Goal: Information Seeking & Learning: Learn about a topic

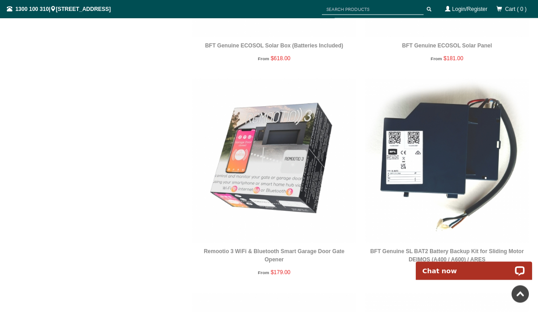
scroll to position [1576, 0]
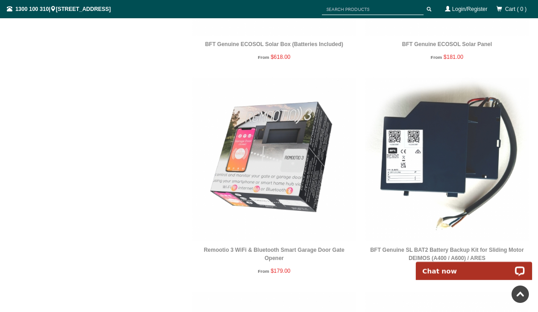
click at [300, 190] on img at bounding box center [274, 160] width 164 height 164
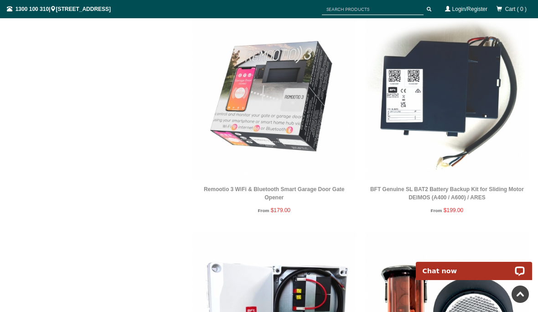
scroll to position [1637, 0]
click at [500, 271] on img at bounding box center [447, 314] width 164 height 164
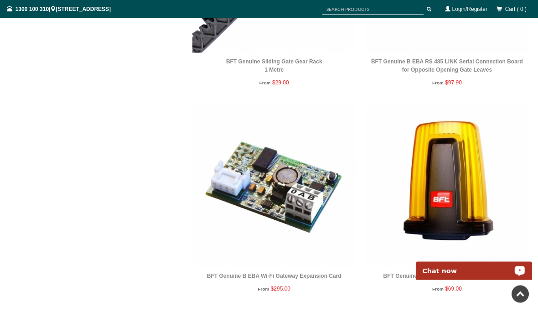
scroll to position [2622, 0]
click at [300, 203] on img at bounding box center [274, 185] width 164 height 164
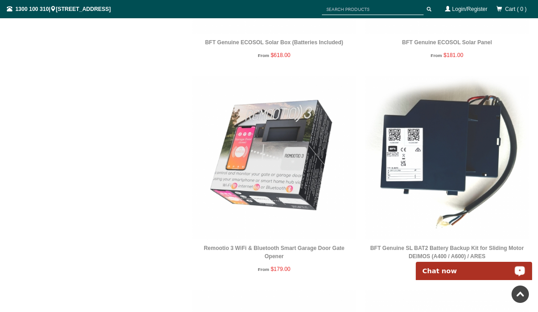
scroll to position [1578, 0]
click at [277, 174] on img at bounding box center [274, 158] width 164 height 164
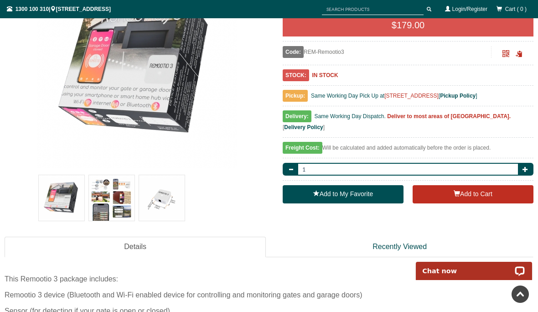
scroll to position [176, 0]
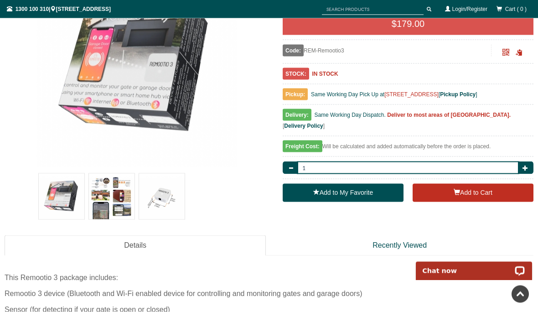
click at [122, 198] on img at bounding box center [112, 197] width 46 height 46
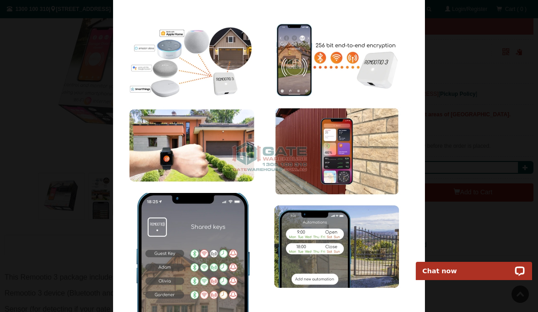
click at [260, 206] on img at bounding box center [269, 156] width 312 height 312
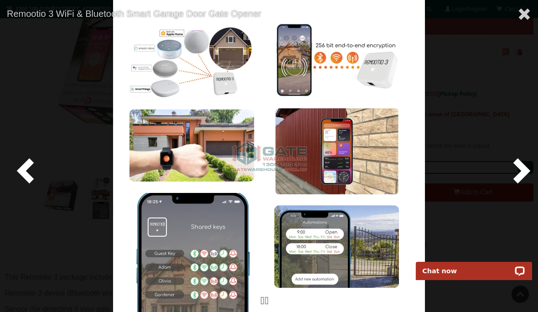
click at [27, 182] on span at bounding box center [27, 169] width 27 height 27
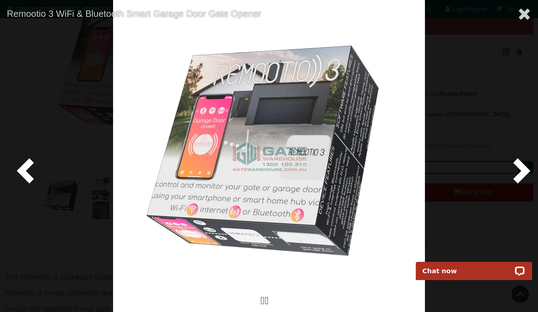
click at [24, 183] on span at bounding box center [27, 169] width 27 height 27
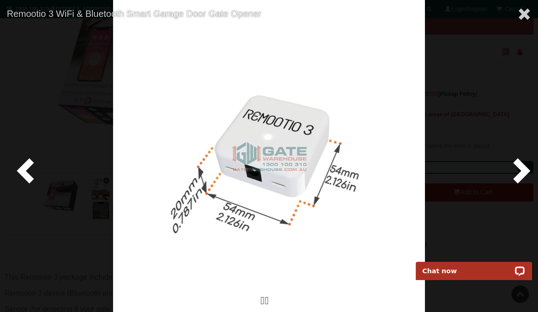
click at [24, 184] on span at bounding box center [27, 169] width 27 height 27
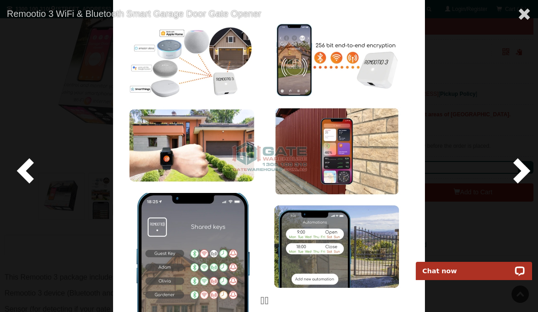
click at [525, 10] on span at bounding box center [525, 14] width 14 height 14
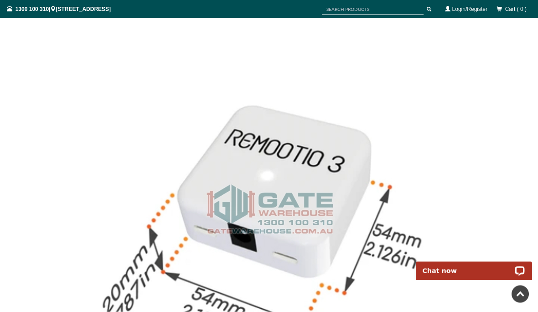
scroll to position [1446, 0]
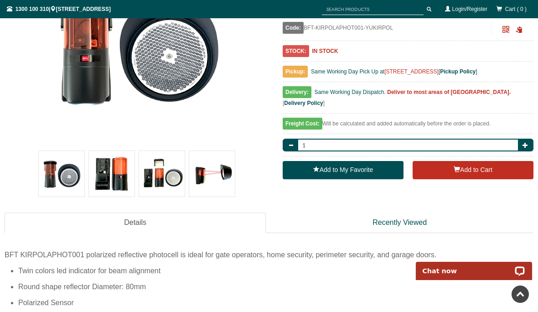
scroll to position [197, 0]
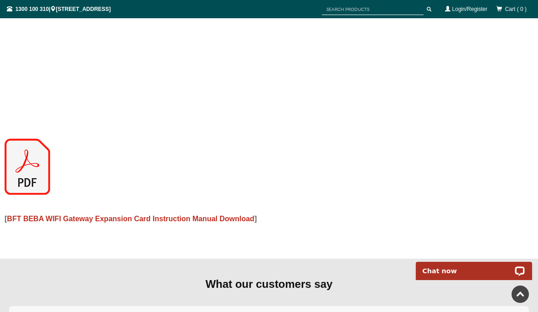
scroll to position [697, 0]
click at [20, 164] on img at bounding box center [28, 167] width 46 height 56
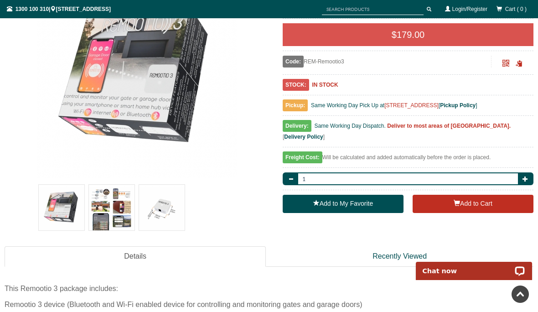
scroll to position [166, 0]
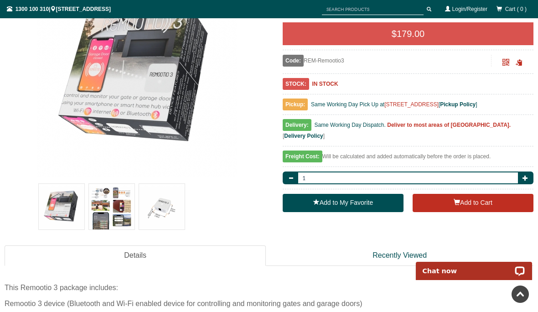
click at [136, 255] on link "Details" at bounding box center [135, 255] width 261 height 21
click at [142, 252] on link "Details" at bounding box center [135, 255] width 261 height 21
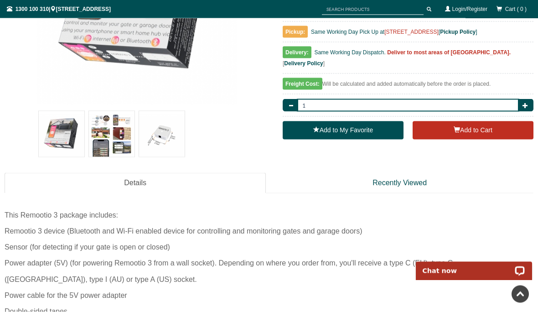
scroll to position [234, 0]
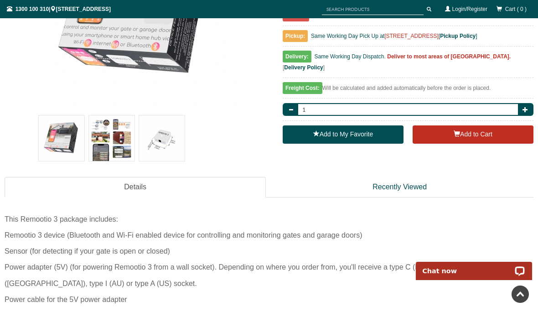
click at [524, 303] on link at bounding box center [520, 294] width 17 height 17
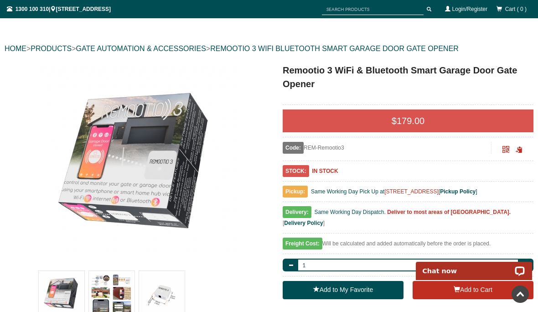
scroll to position [0, 0]
